Goal: Information Seeking & Learning: Find specific page/section

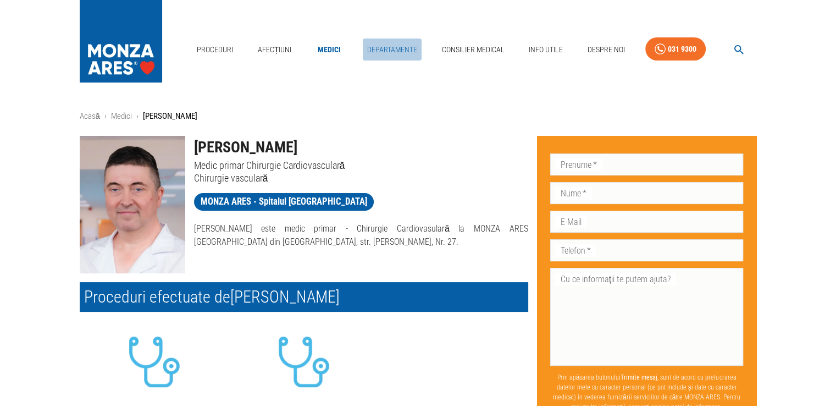
click at [400, 48] on link "Departamente" at bounding box center [392, 49] width 59 height 23
click at [392, 46] on link "Departamente" at bounding box center [392, 49] width 59 height 23
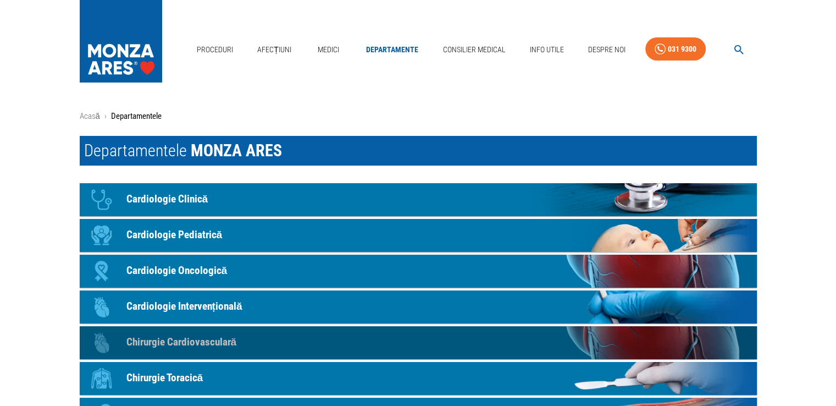
click at [165, 339] on p "Chirurgie Cardiovasculară" at bounding box center [181, 342] width 110 height 16
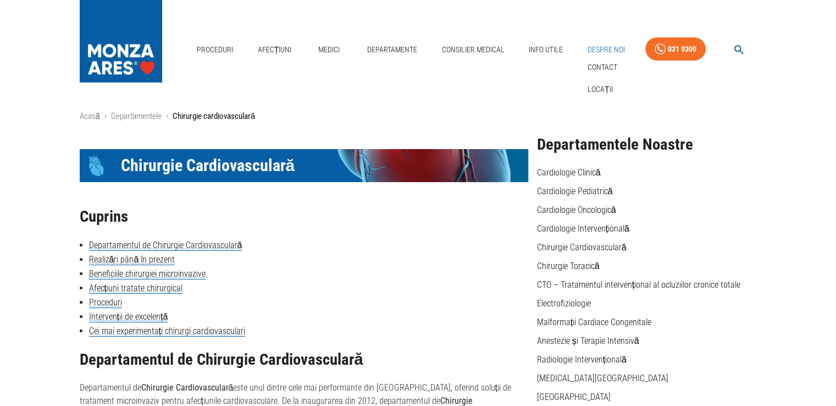
click at [605, 47] on link "Despre Noi" at bounding box center [606, 49] width 46 height 23
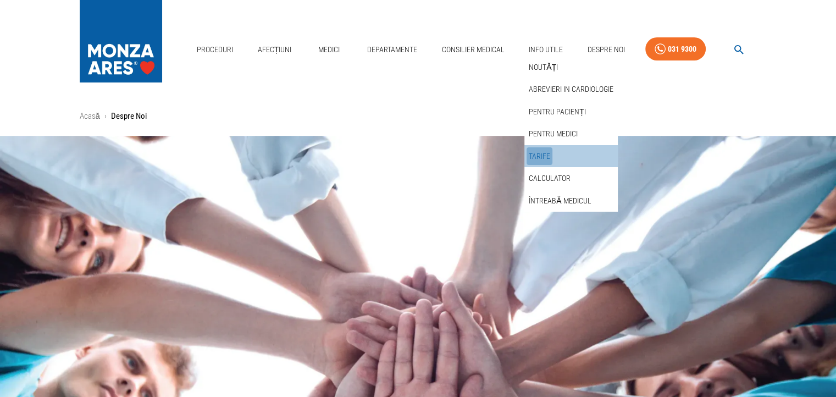
click at [546, 157] on link "Tarife" at bounding box center [539, 156] width 26 height 18
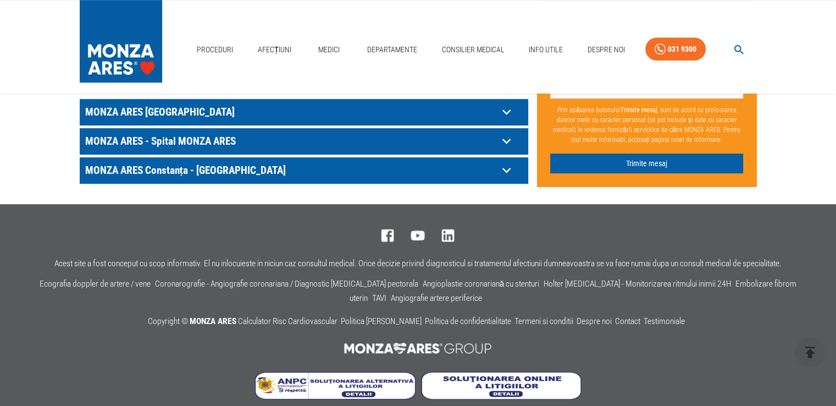
scroll to position [448, 0]
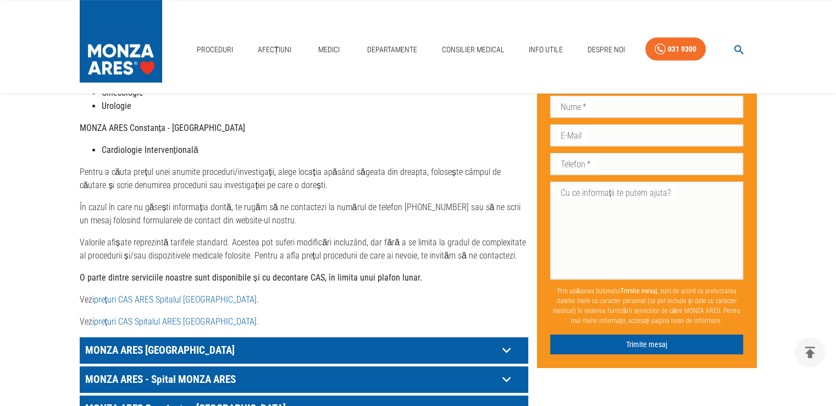
click at [142, 294] on link "prețuri CAS ARES Spitalul [GEOGRAPHIC_DATA]" at bounding box center [175, 299] width 163 height 10
